Goal: Book appointment/travel/reservation

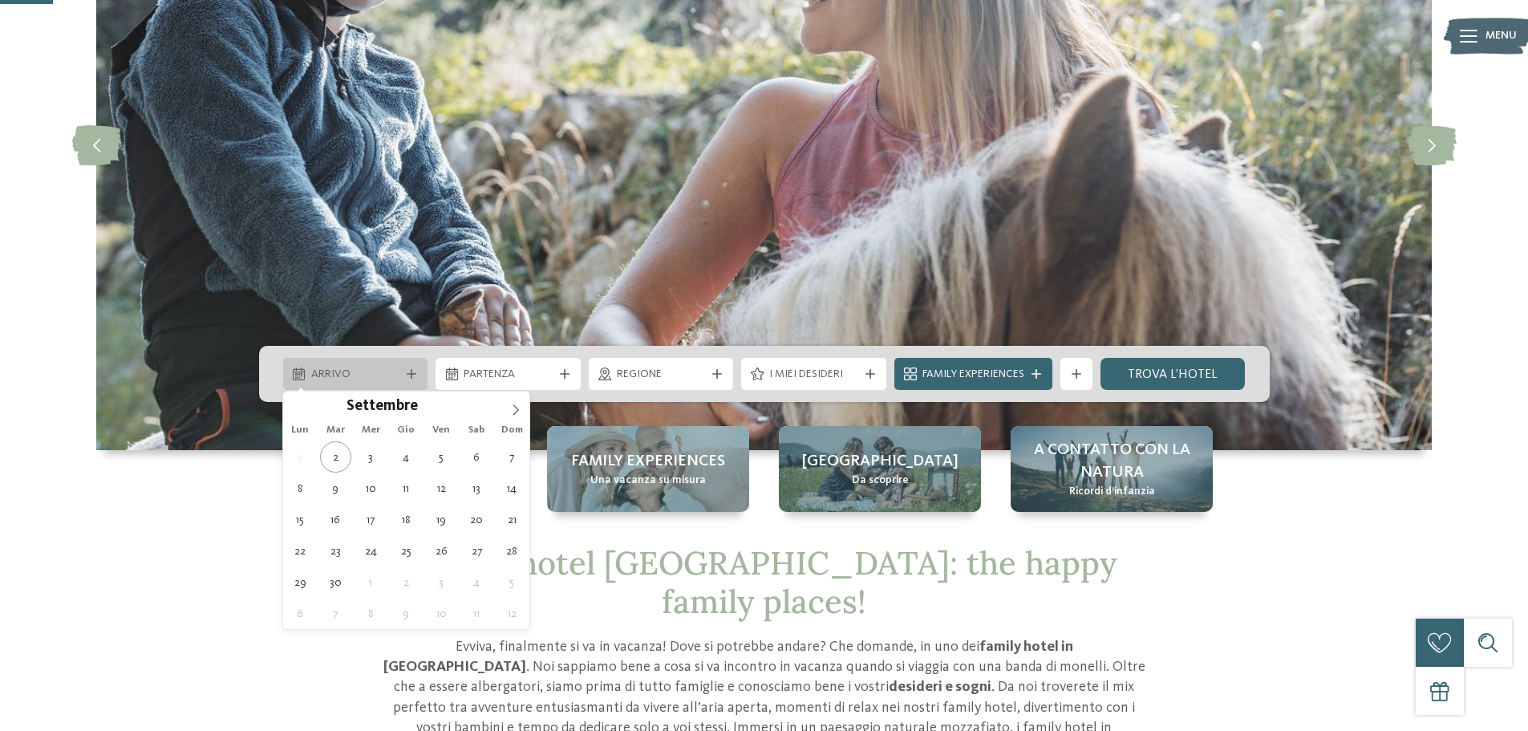
click at [401, 379] on div "Arrivo" at bounding box center [355, 374] width 97 height 18
click at [522, 408] on span at bounding box center [515, 405] width 27 height 27
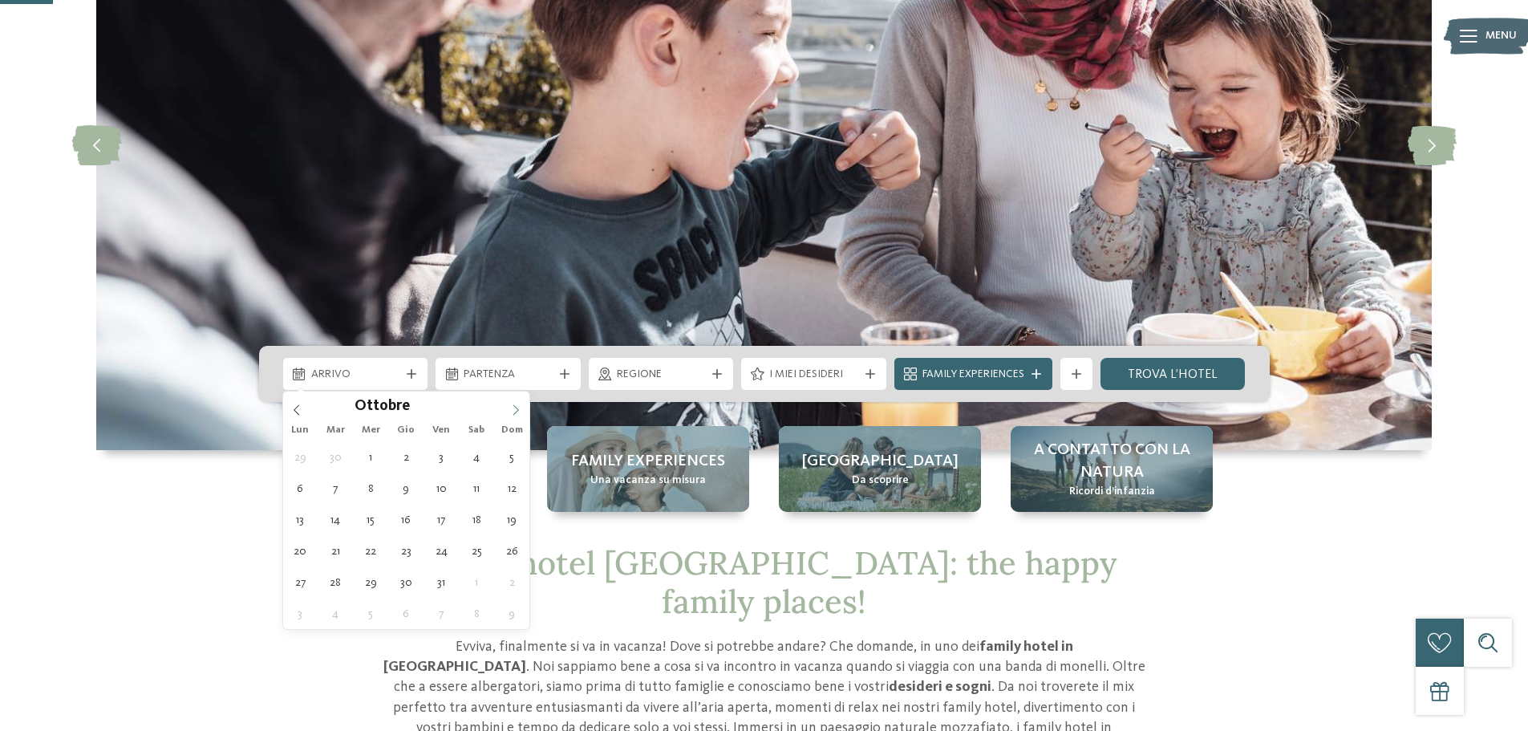
click at [522, 408] on span at bounding box center [515, 405] width 27 height 27
type div "[DATE]"
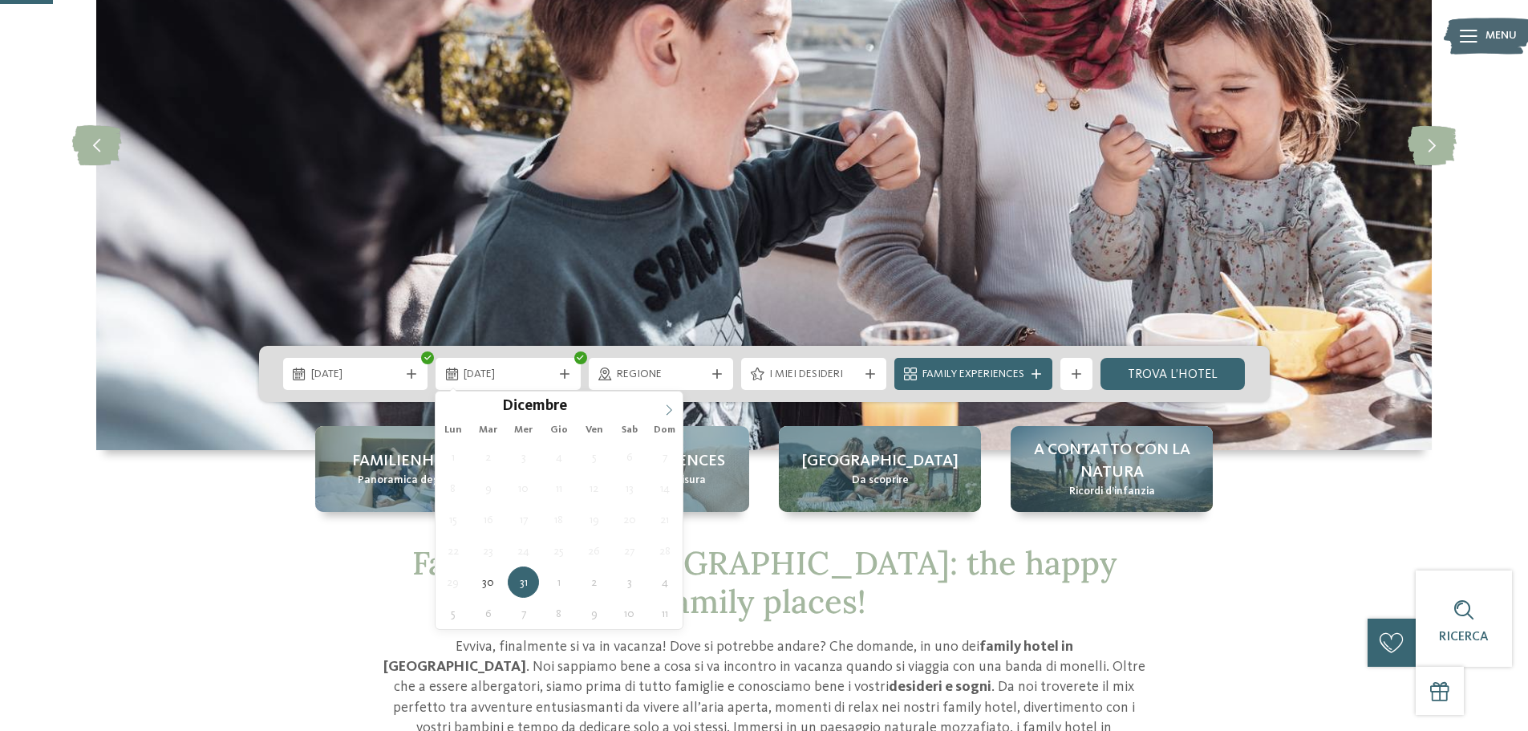
type input "****"
click at [664, 413] on icon at bounding box center [669, 409] width 11 height 11
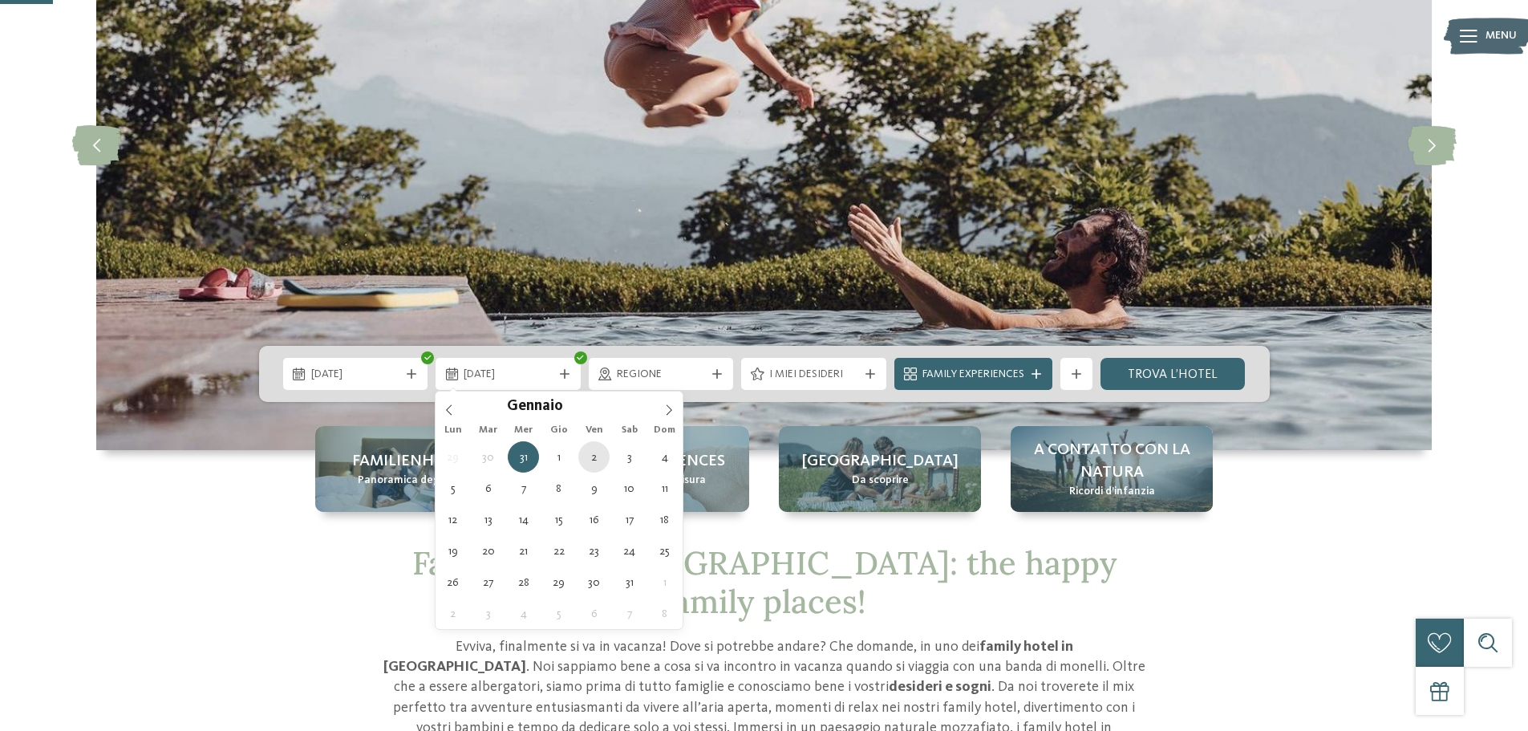
type div "[DATE]"
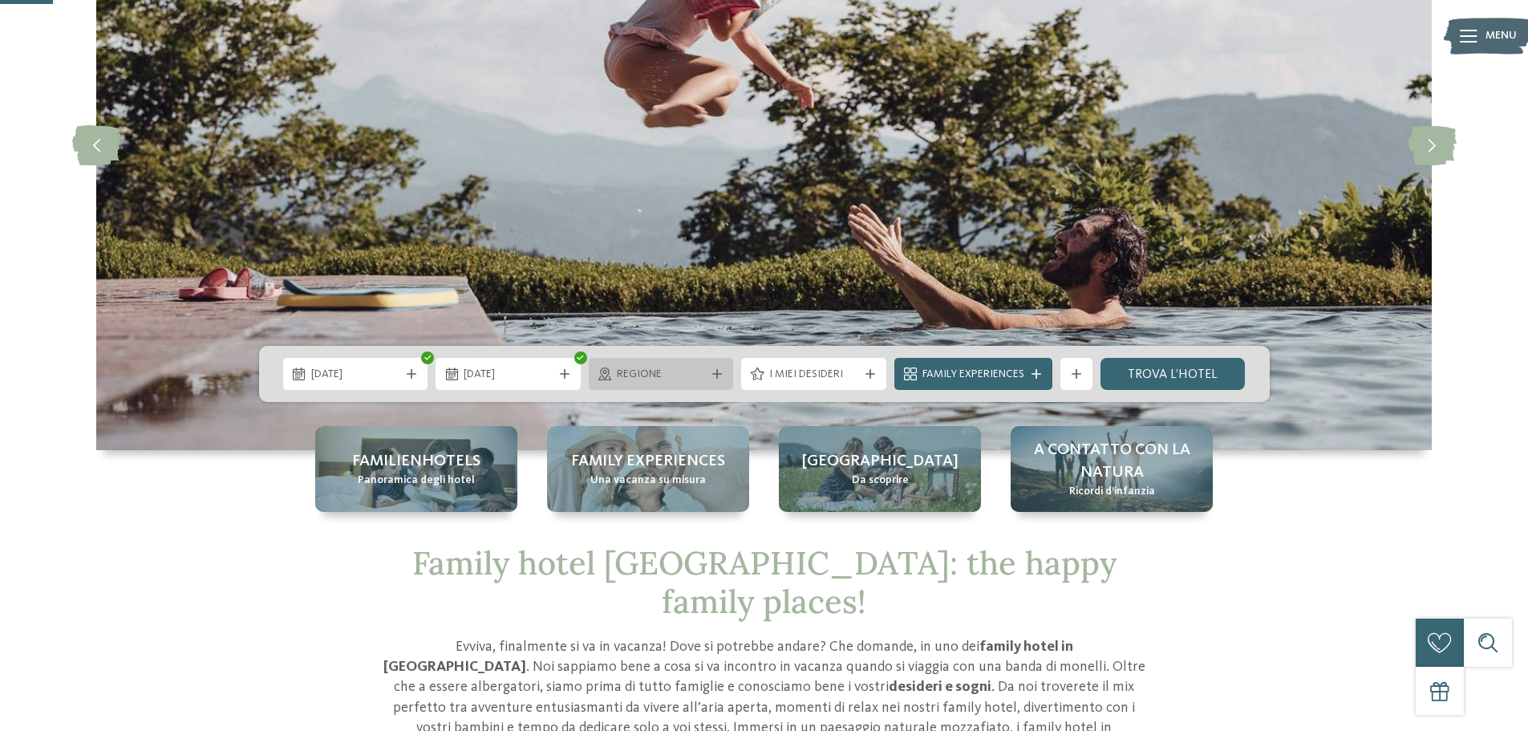
click at [707, 377] on div "Regione" at bounding box center [661, 374] width 97 height 18
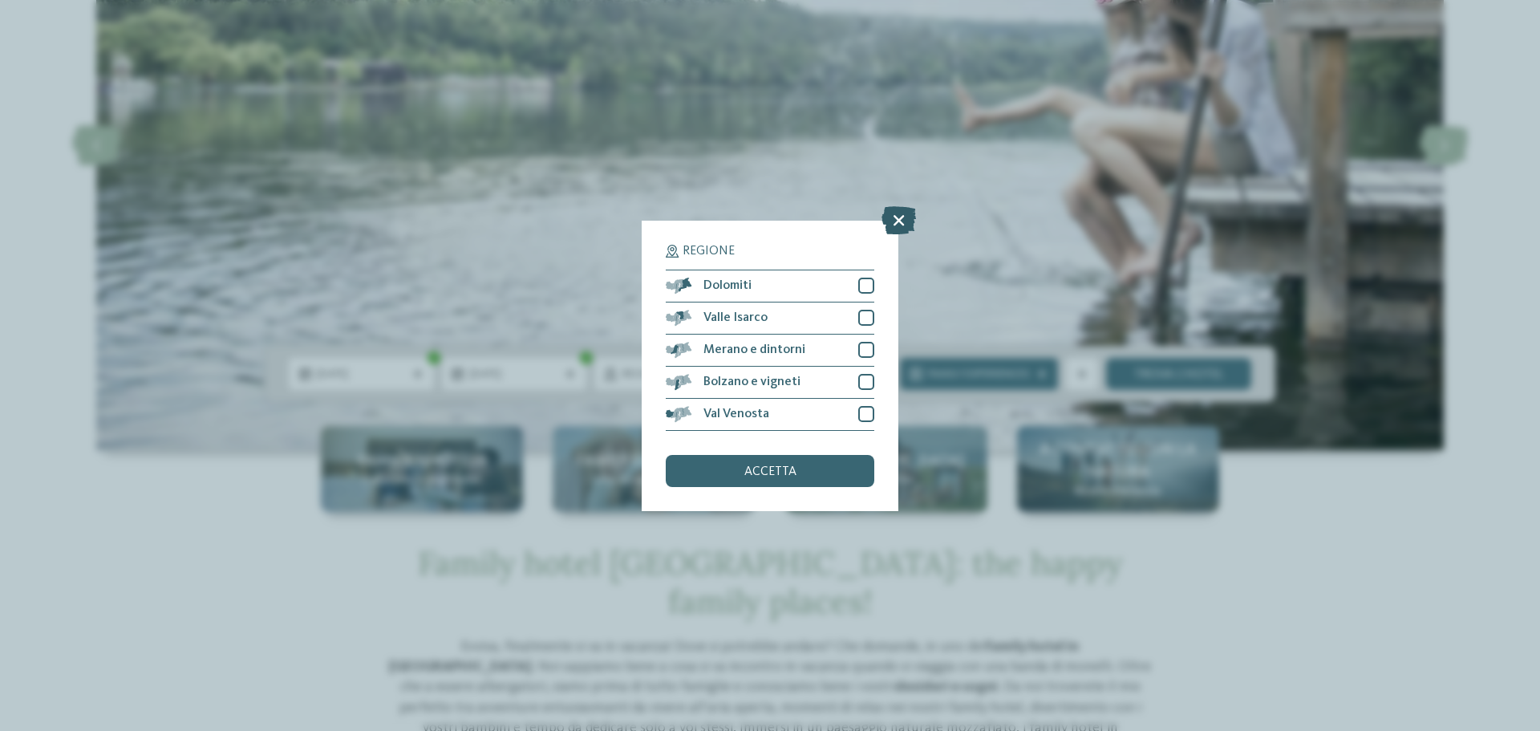
click at [892, 220] on icon at bounding box center [899, 219] width 35 height 28
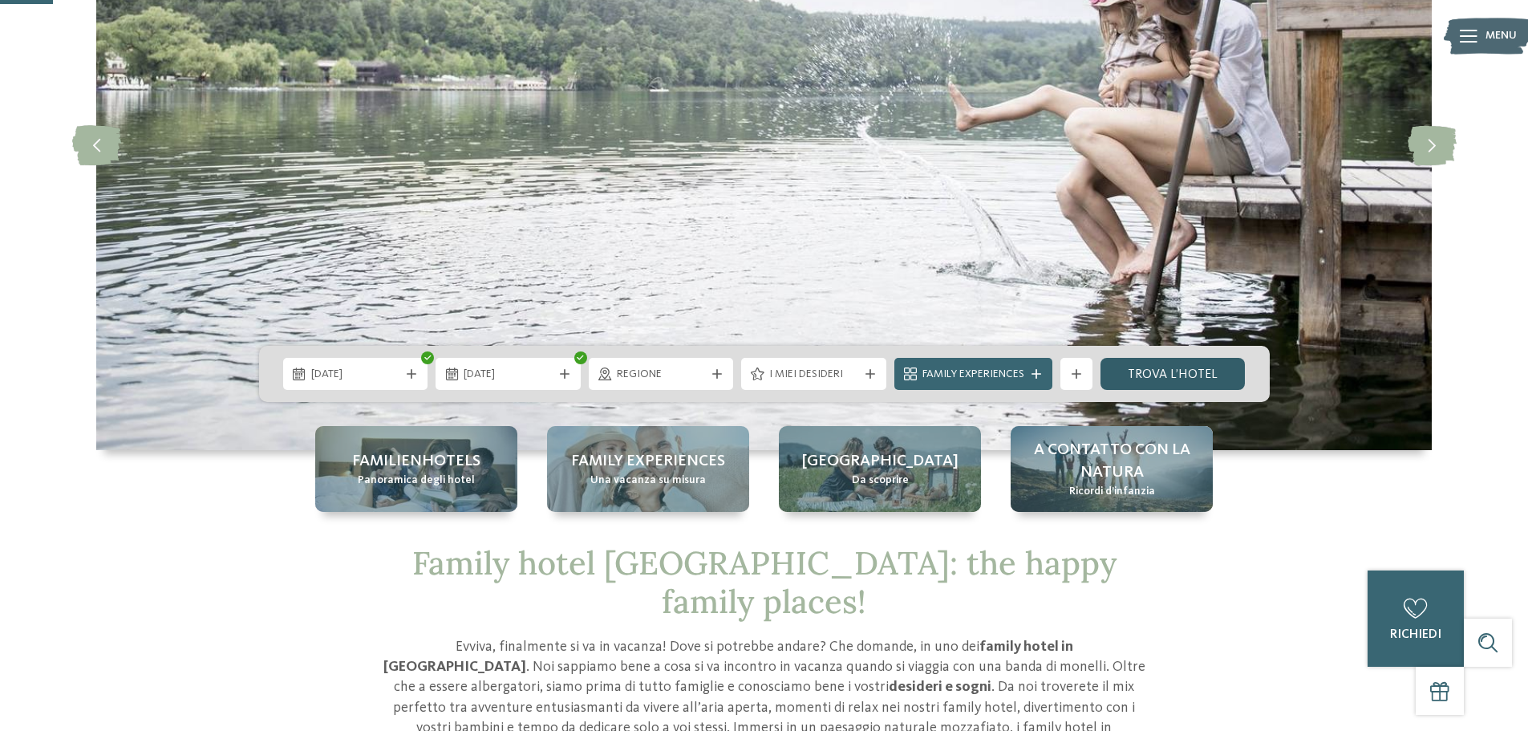
click at [1132, 373] on link "trova l’hotel" at bounding box center [1173, 374] width 145 height 32
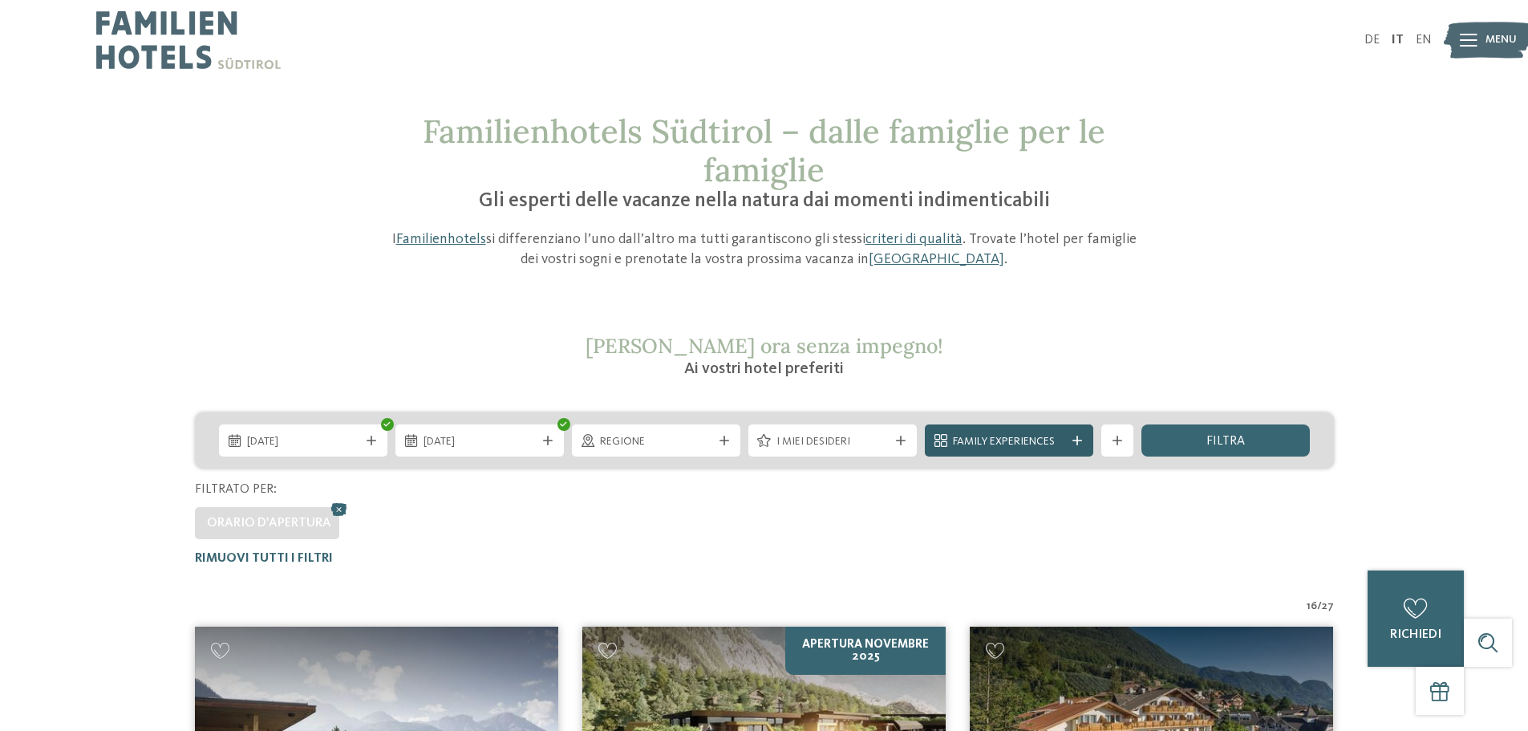
click at [1085, 436] on div at bounding box center [1078, 441] width 16 height 10
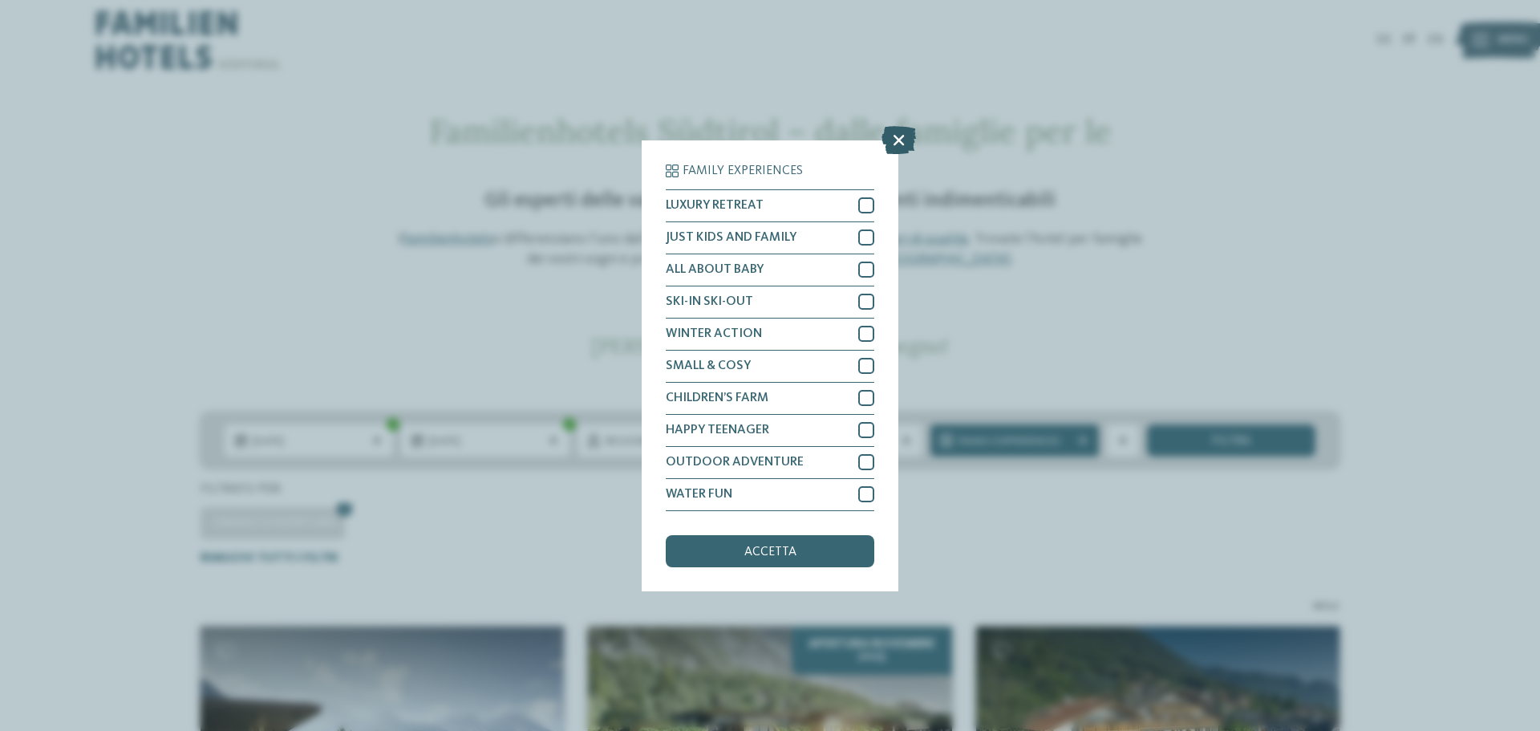
click at [890, 144] on icon at bounding box center [899, 139] width 35 height 28
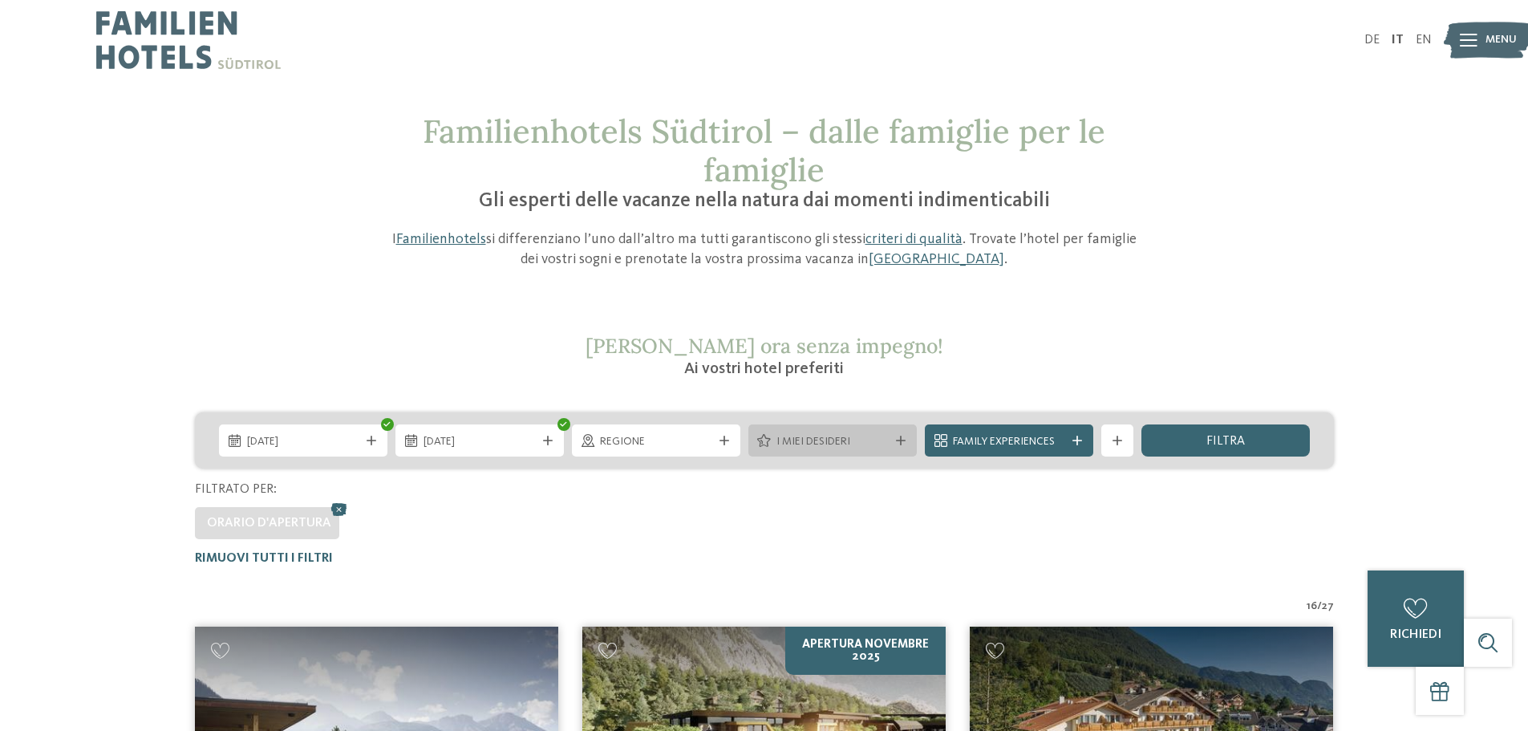
click at [848, 432] on div "I miei desideri" at bounding box center [833, 441] width 120 height 18
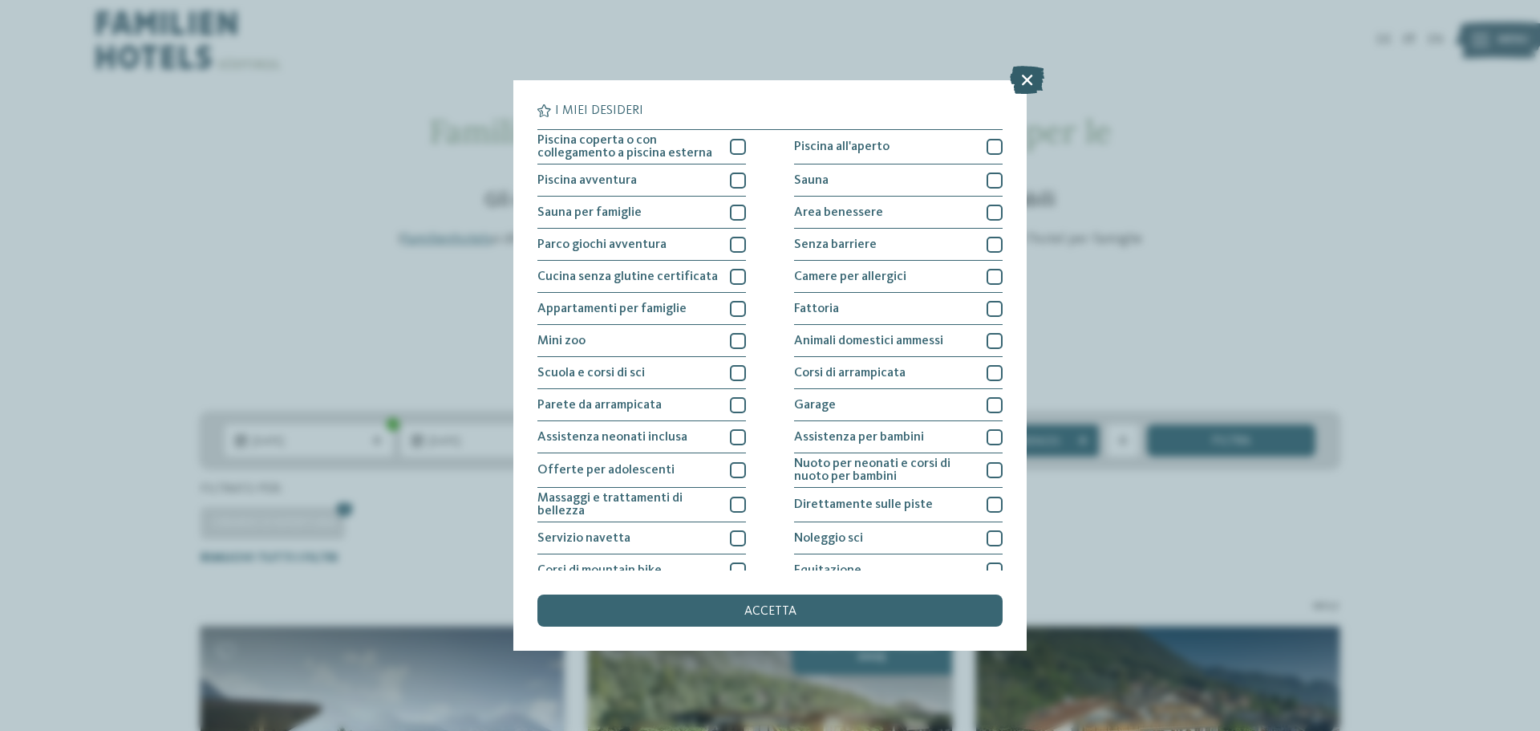
click at [1031, 84] on icon at bounding box center [1027, 80] width 35 height 28
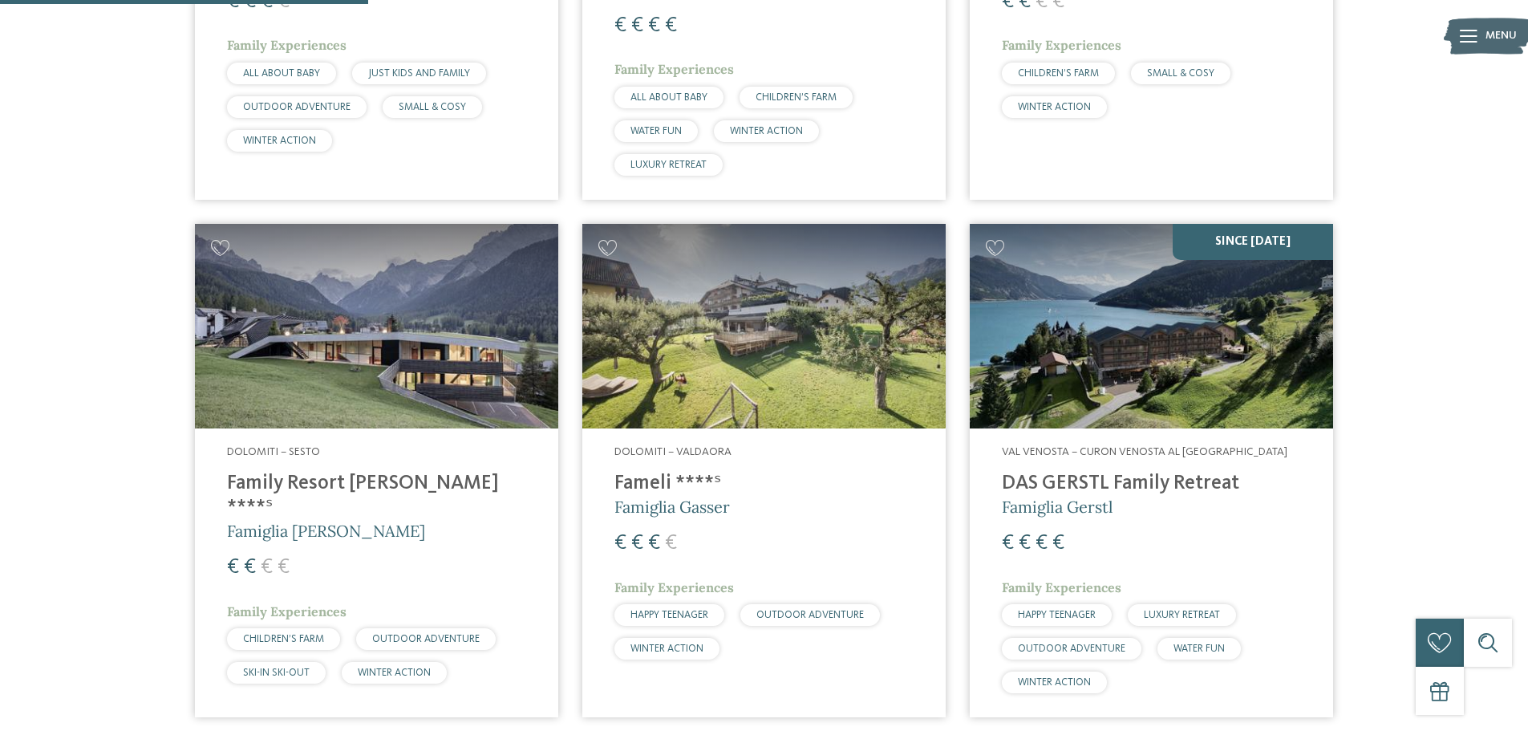
scroll to position [963, 0]
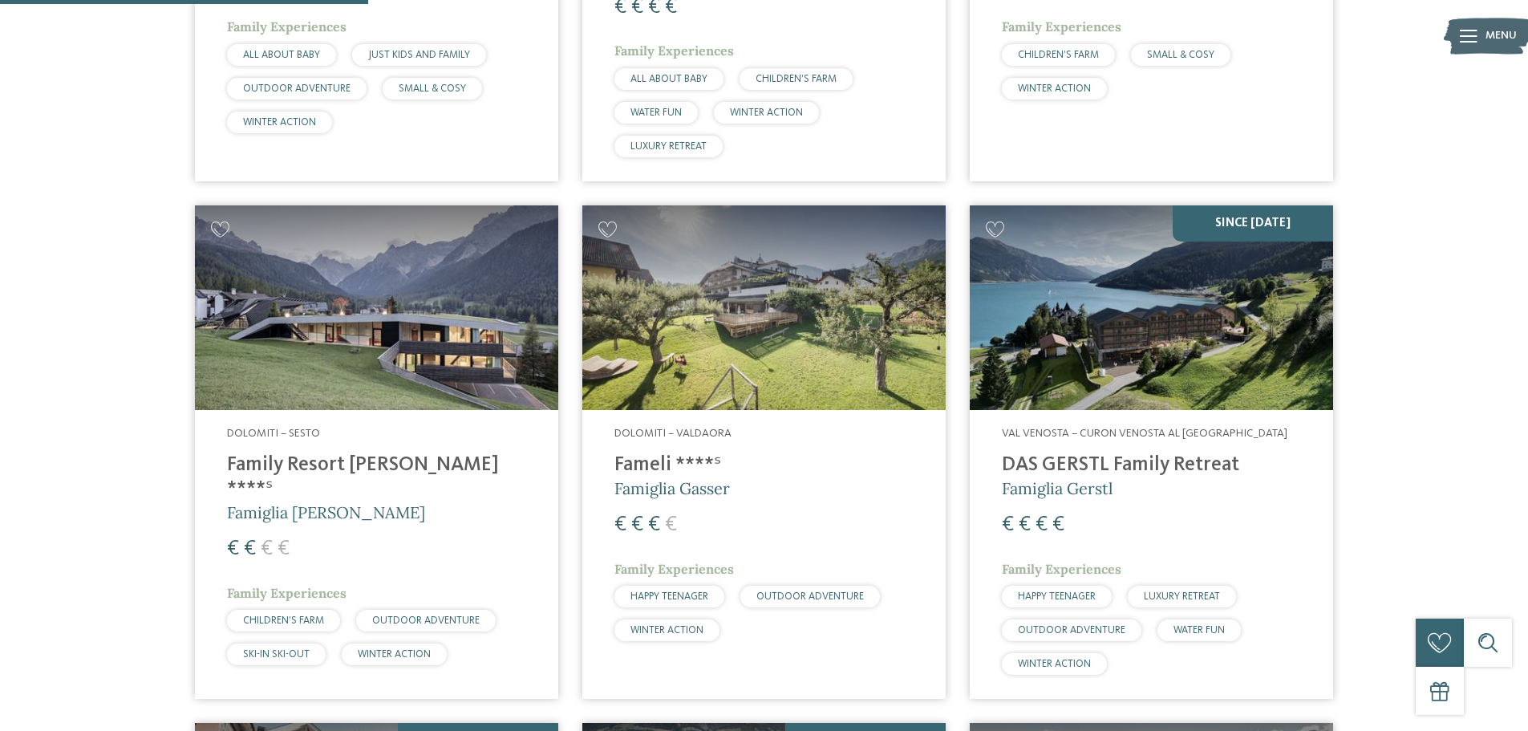
click at [1127, 353] on img at bounding box center [1151, 307] width 363 height 205
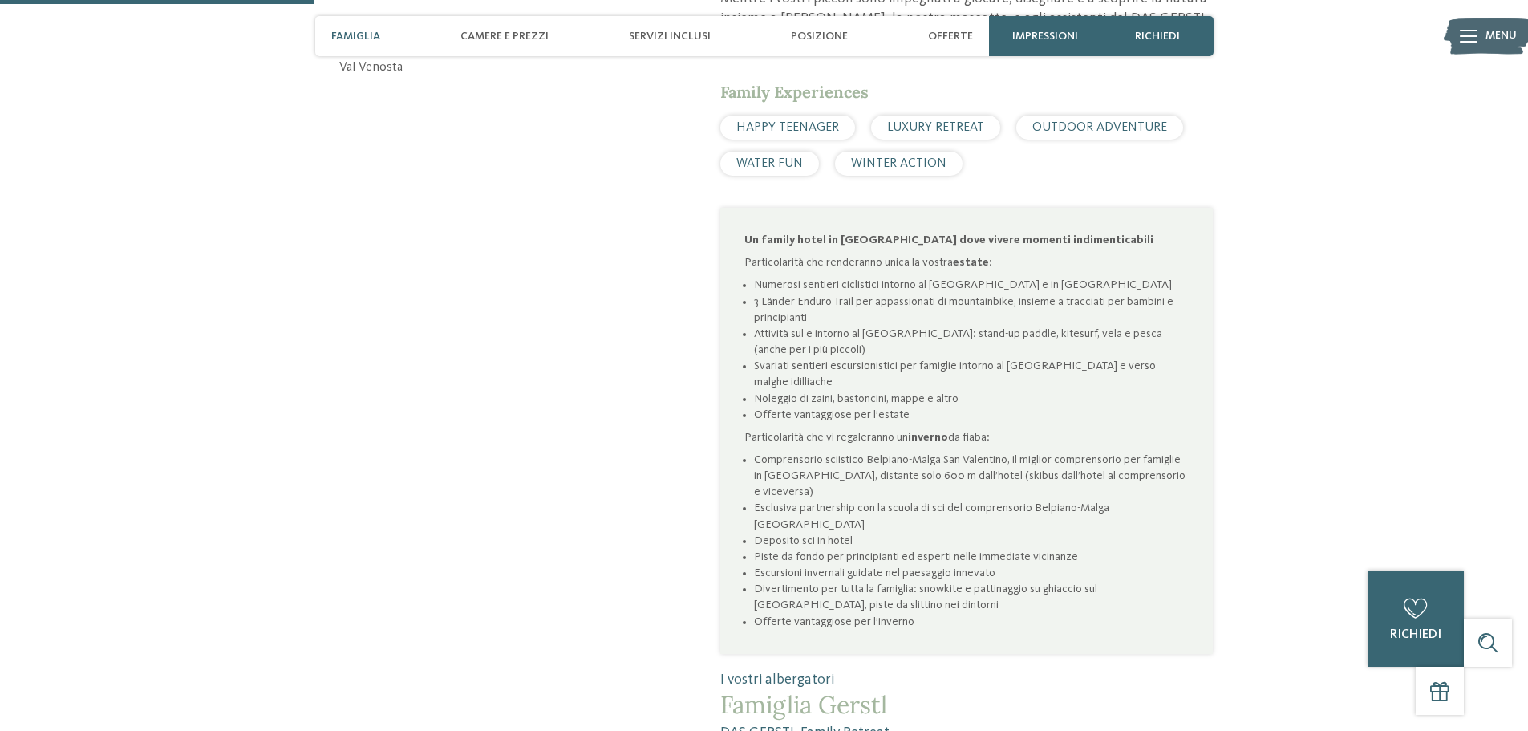
scroll to position [963, 0]
